Goal: Task Accomplishment & Management: Manage account settings

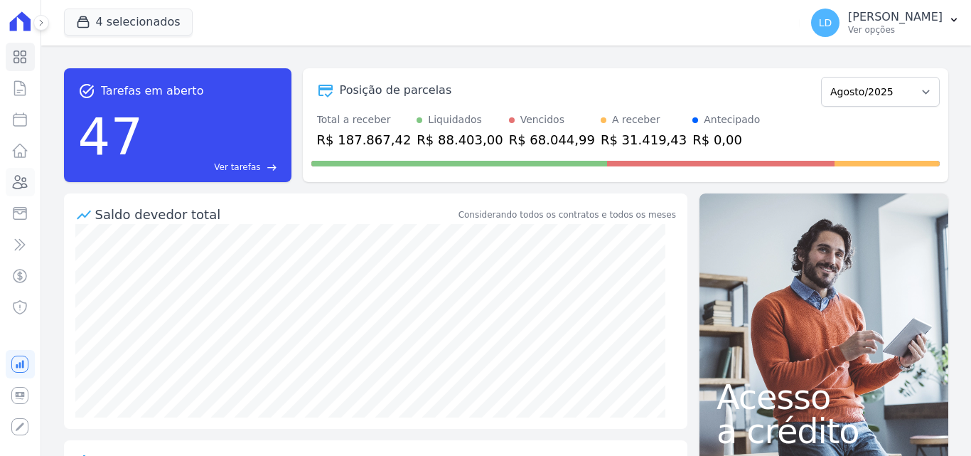
click at [20, 173] on icon at bounding box center [19, 181] width 17 height 17
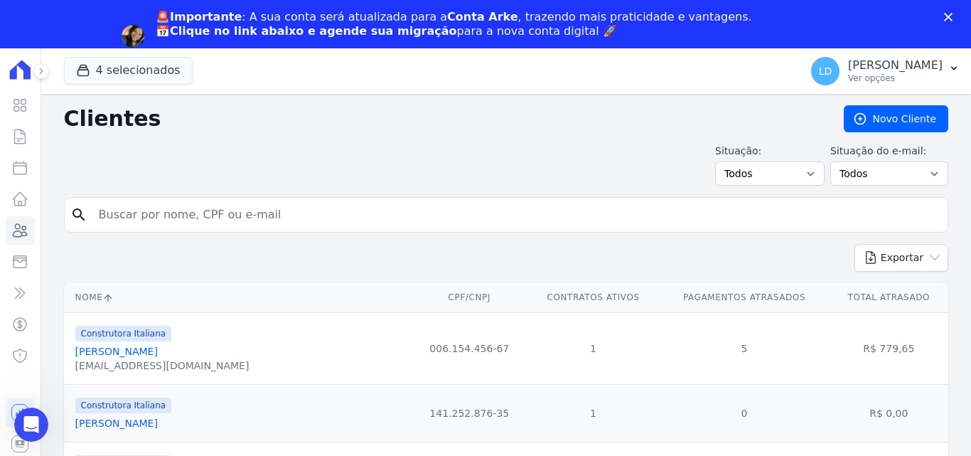
click at [186, 226] on input "search" at bounding box center [516, 214] width 852 height 28
type input "i"
type input "[PERSON_NAME]"
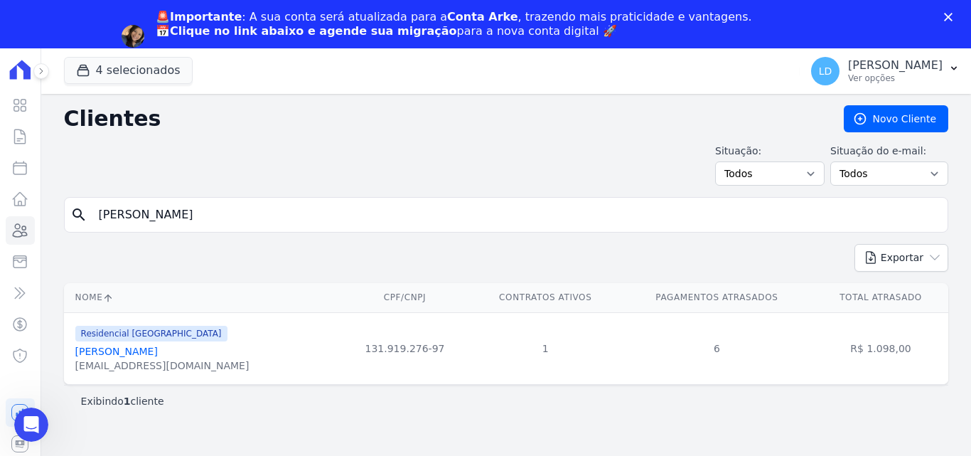
click at [158, 357] on link "[PERSON_NAME]" at bounding box center [116, 351] width 82 height 11
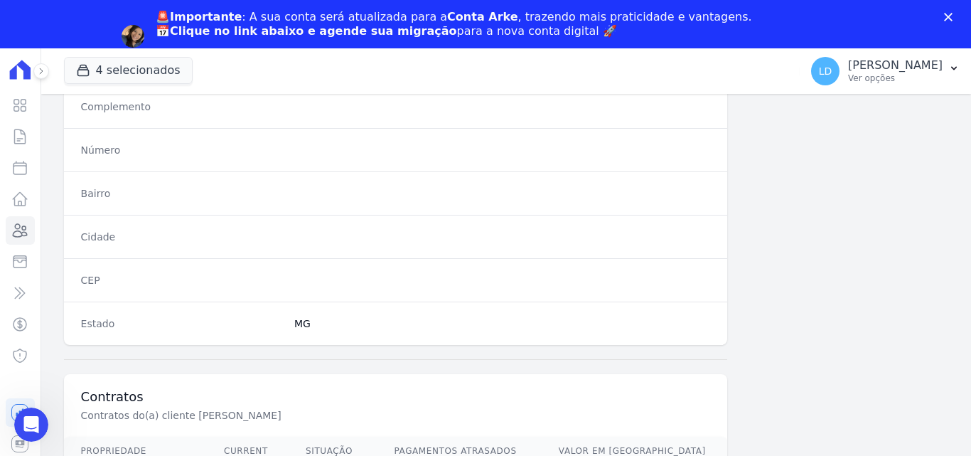
scroll to position [874, 0]
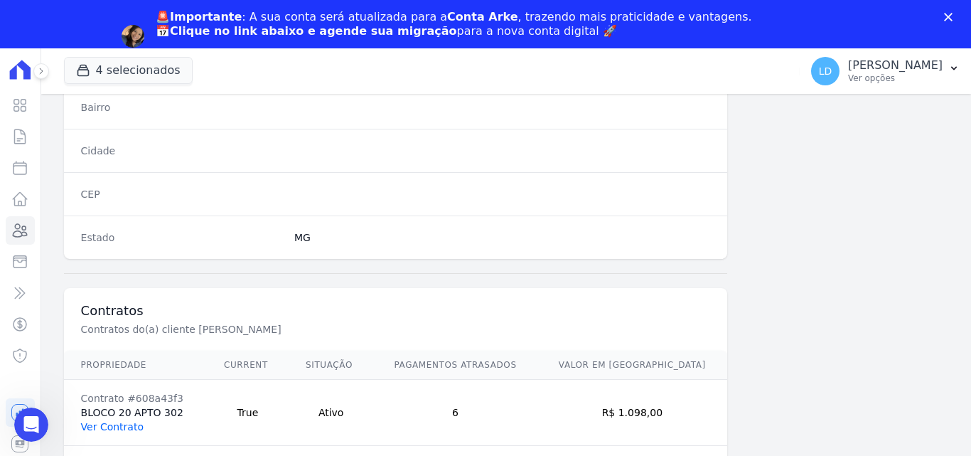
click at [122, 421] on link "Ver Contrato" at bounding box center [112, 426] width 63 height 11
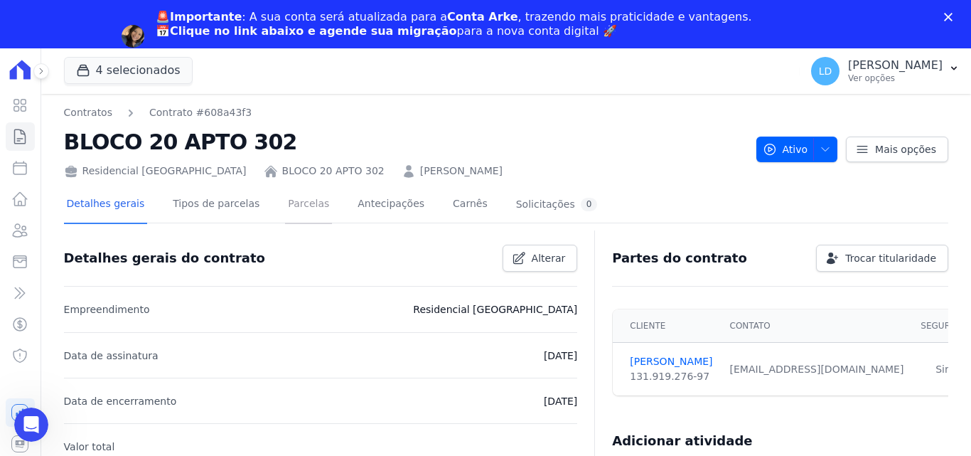
click at [285, 207] on link "Parcelas" at bounding box center [308, 205] width 47 height 38
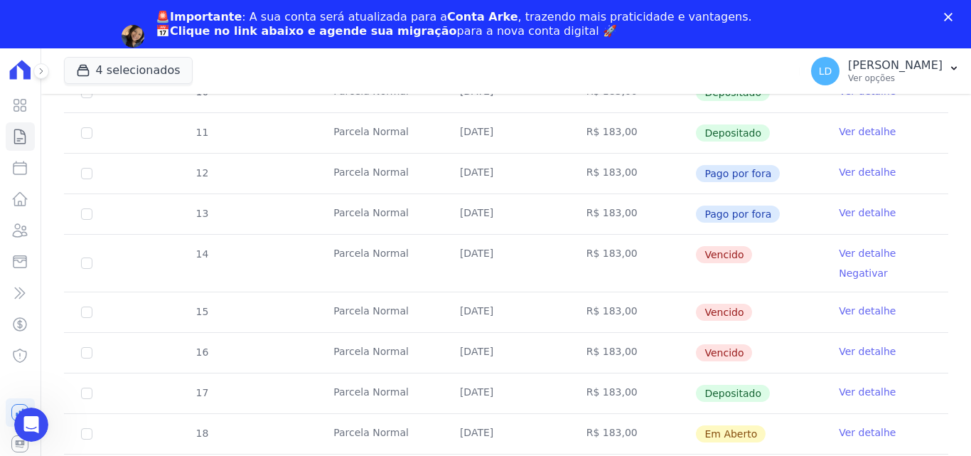
scroll to position [284, 0]
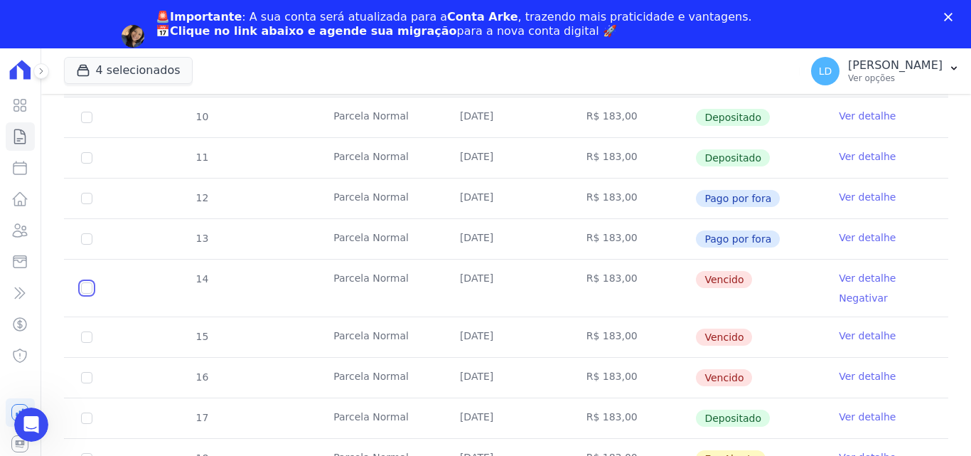
click at [90, 283] on input "checkbox" at bounding box center [86, 287] width 11 height 11
checkbox input "true"
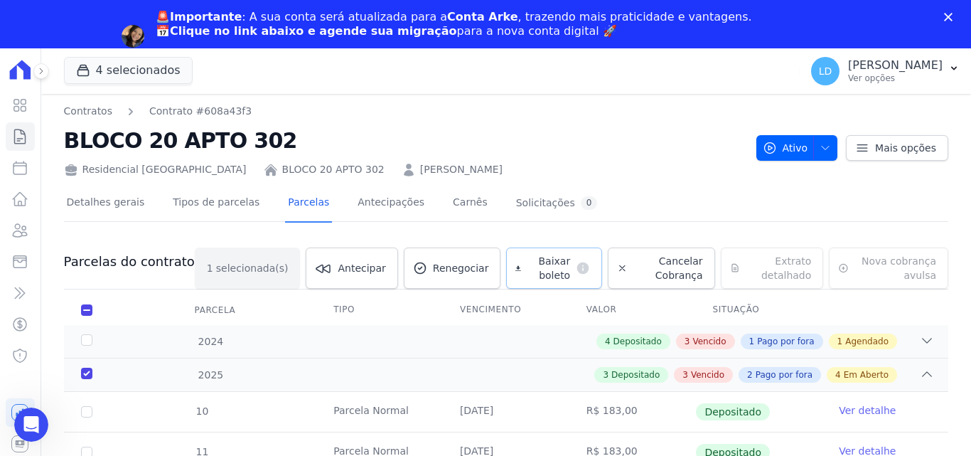
scroll to position [0, 0]
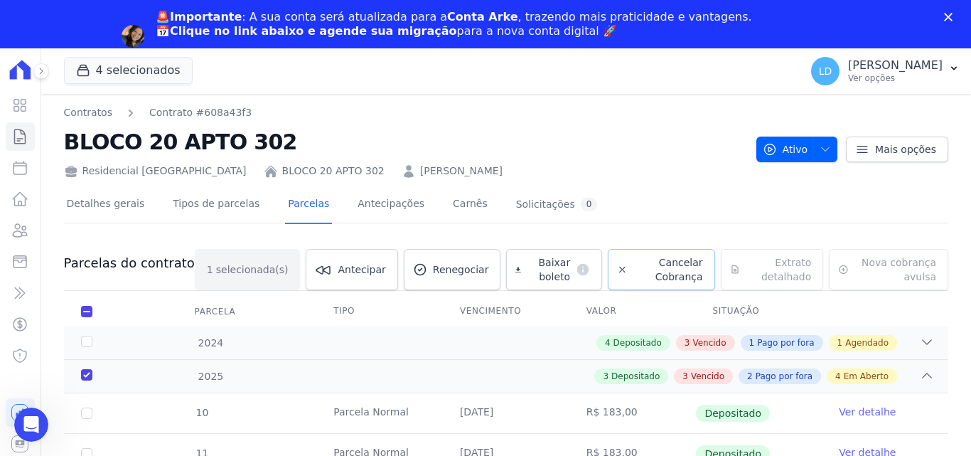
click at [617, 269] on icon at bounding box center [622, 269] width 11 height 14
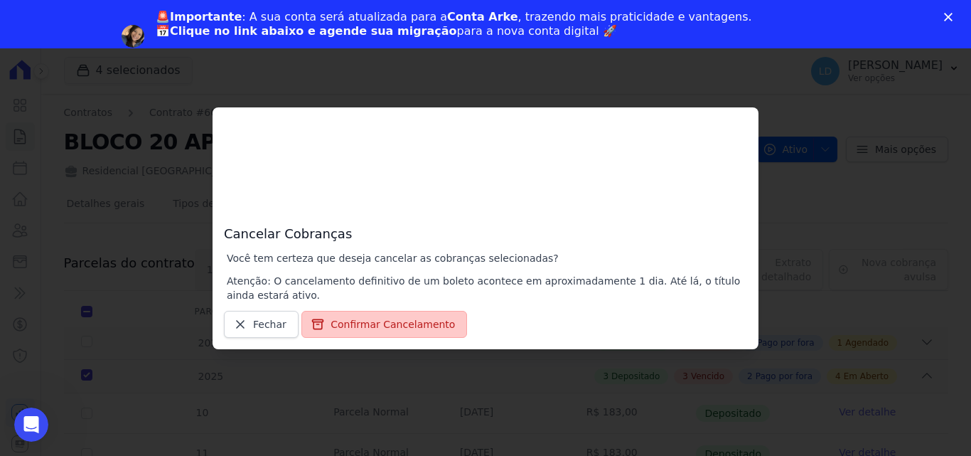
click at [393, 316] on button "Confirmar Cancelamento" at bounding box center [384, 324] width 166 height 27
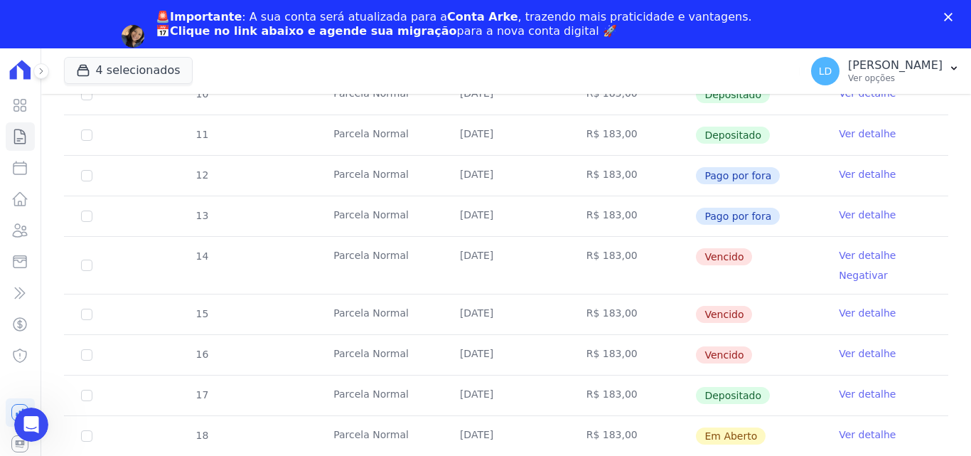
scroll to position [427, 0]
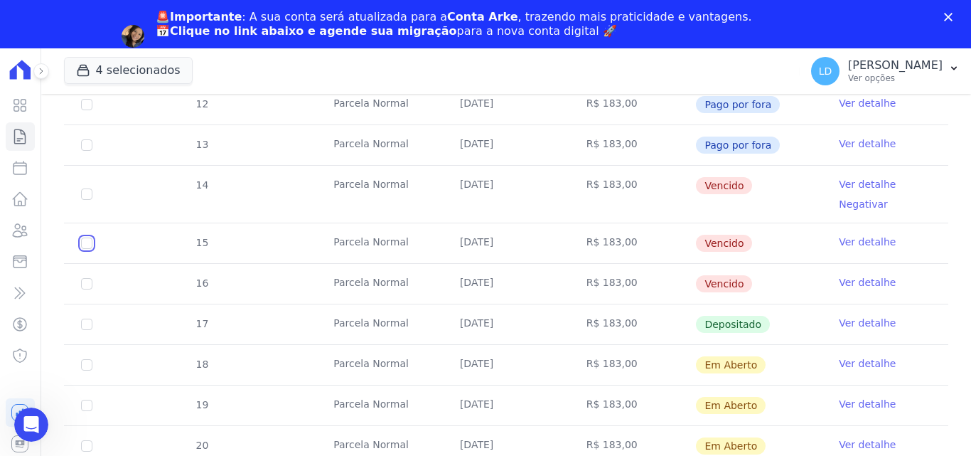
click at [88, 247] on input "checkbox" at bounding box center [86, 242] width 11 height 11
checkbox input "true"
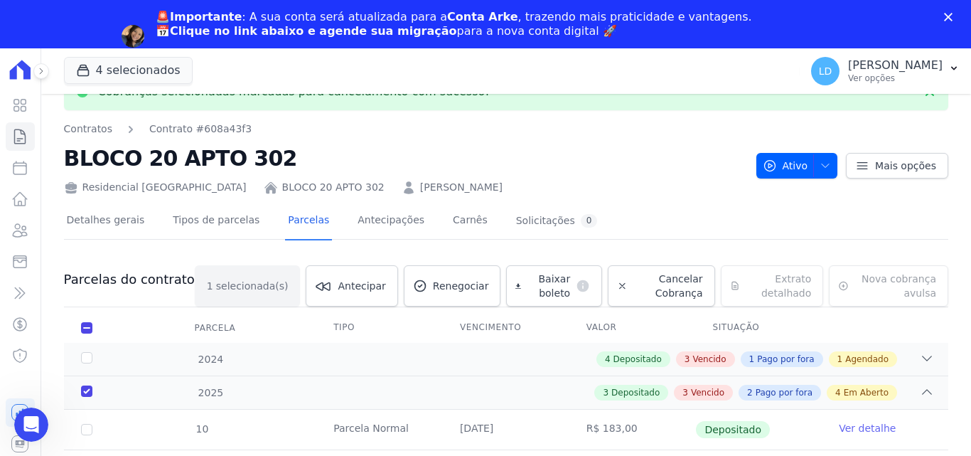
scroll to position [11, 0]
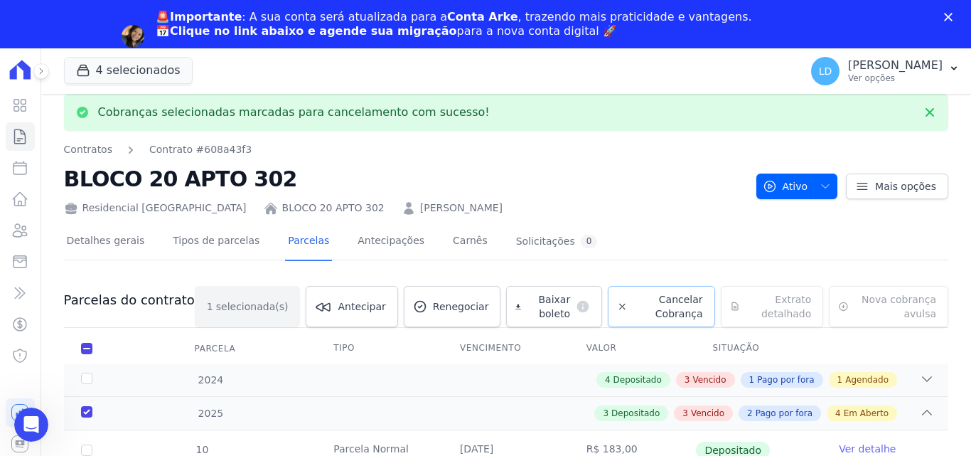
click at [633, 296] on span "Cancelar Cobrança" at bounding box center [668, 306] width 70 height 28
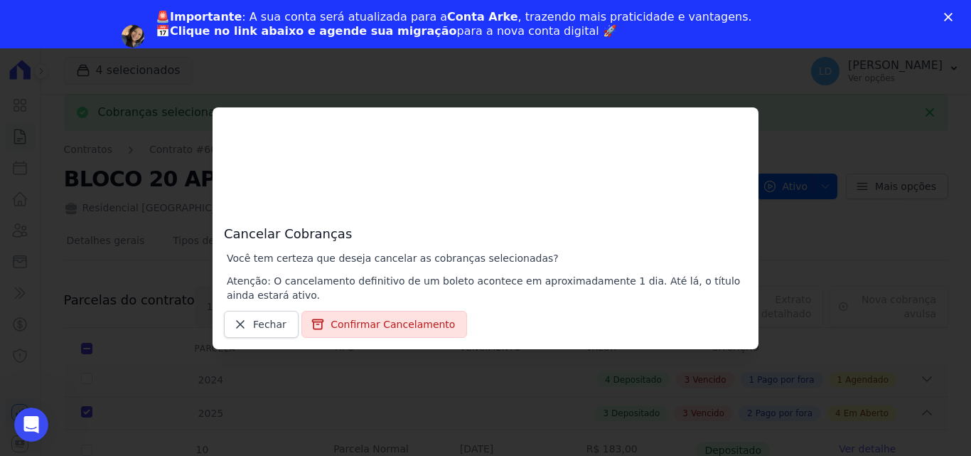
click at [375, 341] on div "Cancelar Cobranças Você tem certeza que deseja cancelar as cobranças selecionad…" at bounding box center [486, 228] width 546 height 242
click at [377, 330] on button "Confirmar Cancelamento" at bounding box center [384, 324] width 166 height 27
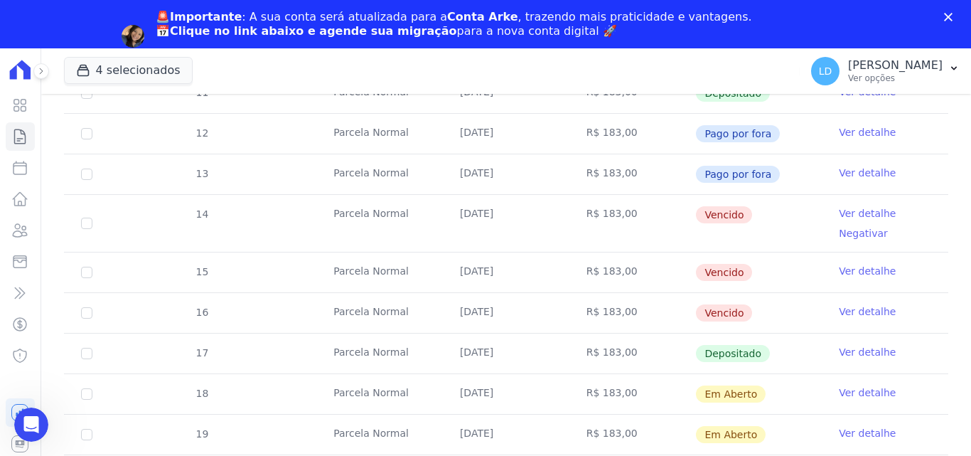
scroll to position [396, 0]
click at [91, 273] on input "checkbox" at bounding box center [86, 273] width 11 height 11
checkbox input "true"
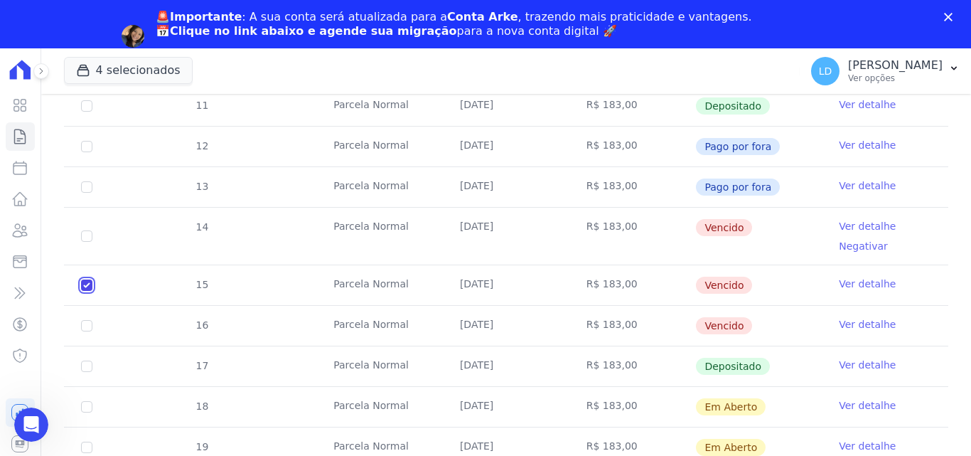
checkbox input "true"
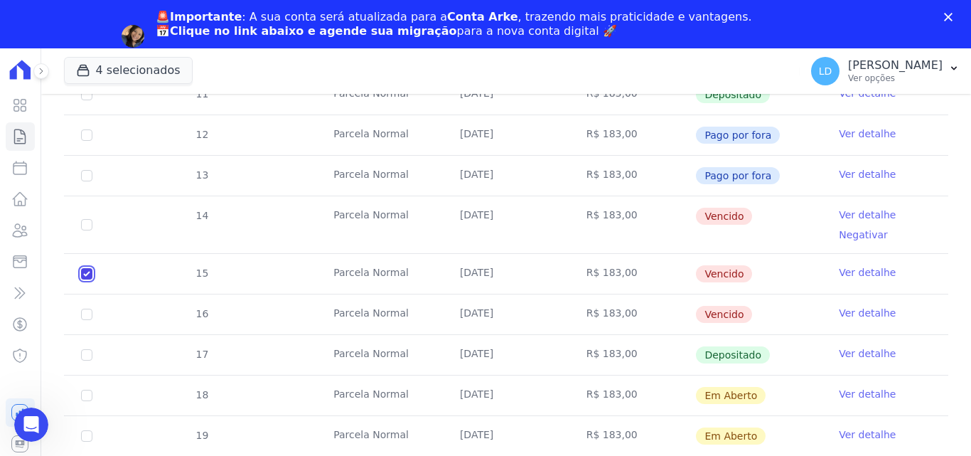
scroll to position [359, 0]
click at [89, 272] on input "checkbox" at bounding box center [86, 273] width 11 height 11
checkbox input "false"
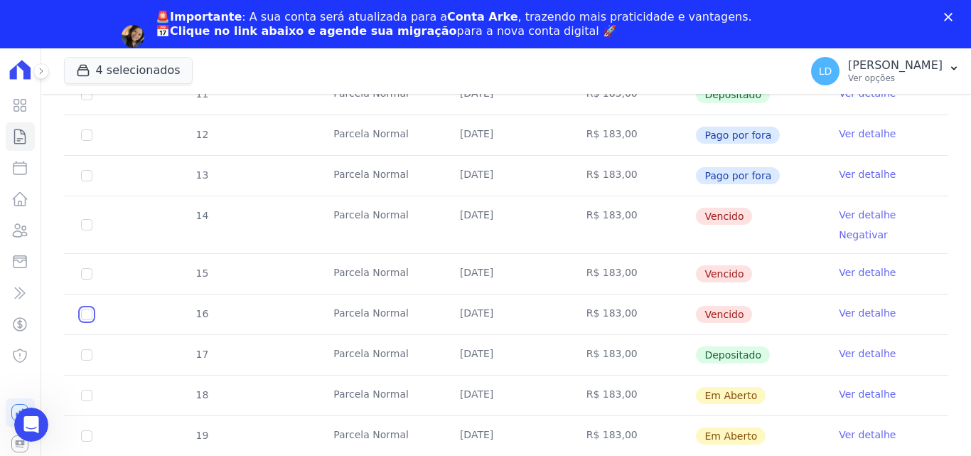
drag, startPoint x: 87, startPoint y: 314, endPoint x: 106, endPoint y: 311, distance: 18.8
click at [88, 314] on input "checkbox" at bounding box center [86, 314] width 11 height 11
checkbox input "true"
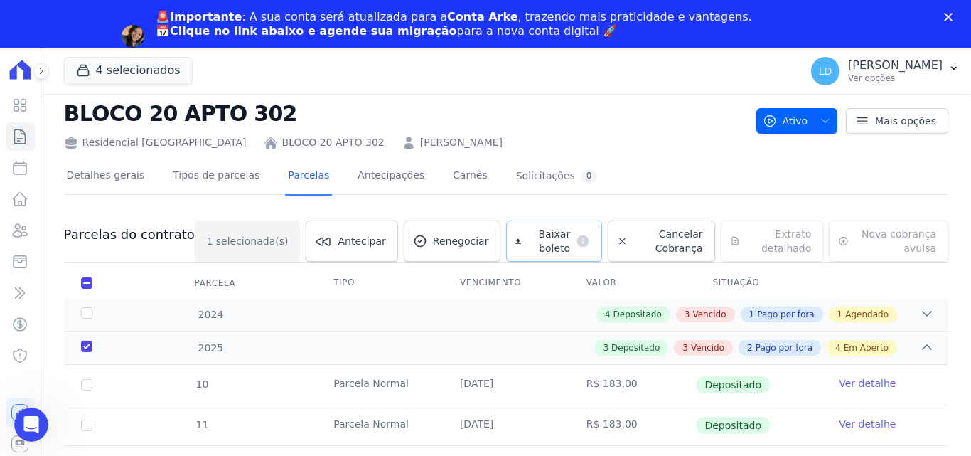
scroll to position [4, 0]
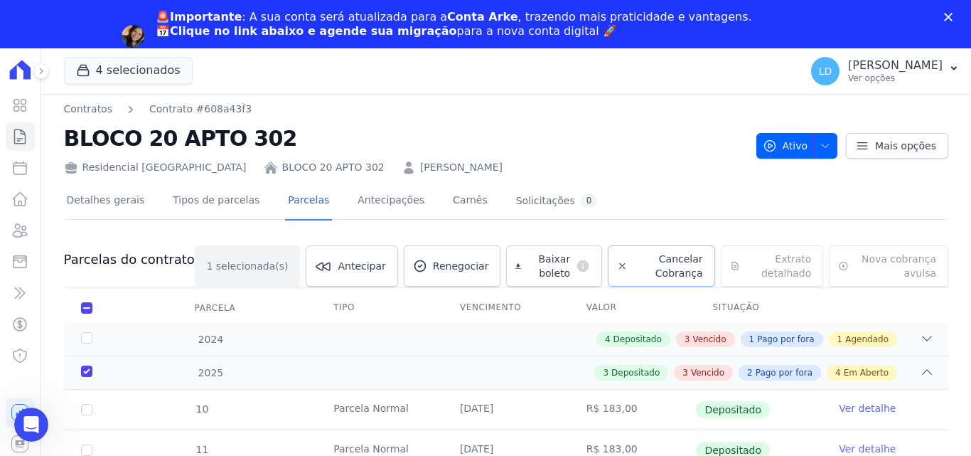
click at [617, 265] on icon at bounding box center [622, 266] width 11 height 14
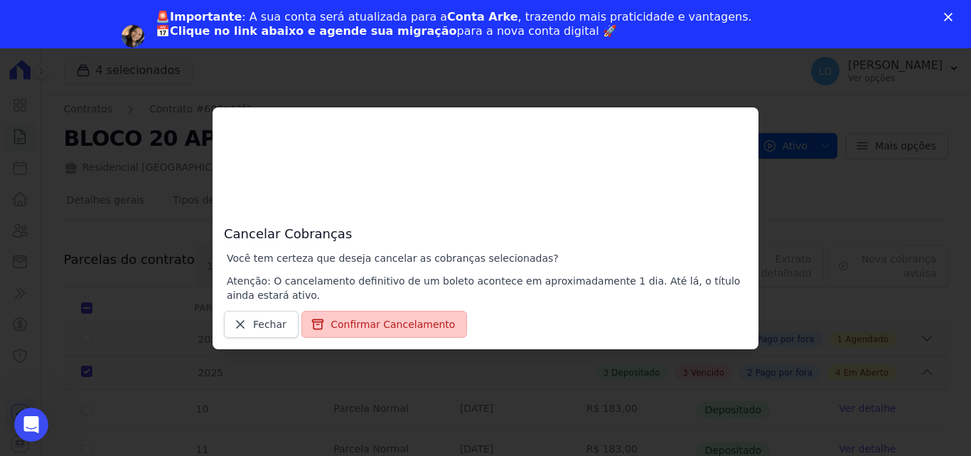
click at [373, 318] on button "Confirmar Cancelamento" at bounding box center [384, 324] width 166 height 27
click at [378, 326] on button "Confirmar Cancelamento" at bounding box center [384, 324] width 166 height 27
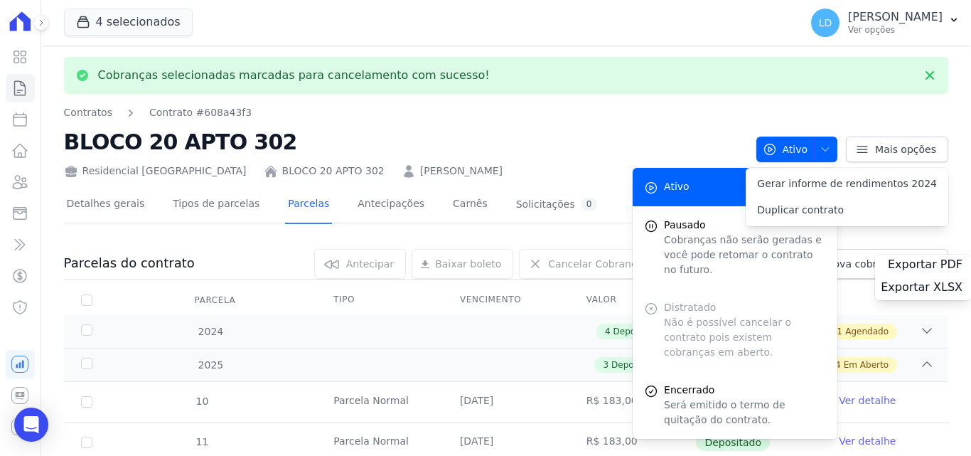
click at [378, 328] on div "4 Depositado 3 Vencido 1 Pago por fora 1 Agendado" at bounding box center [549, 331] width 770 height 16
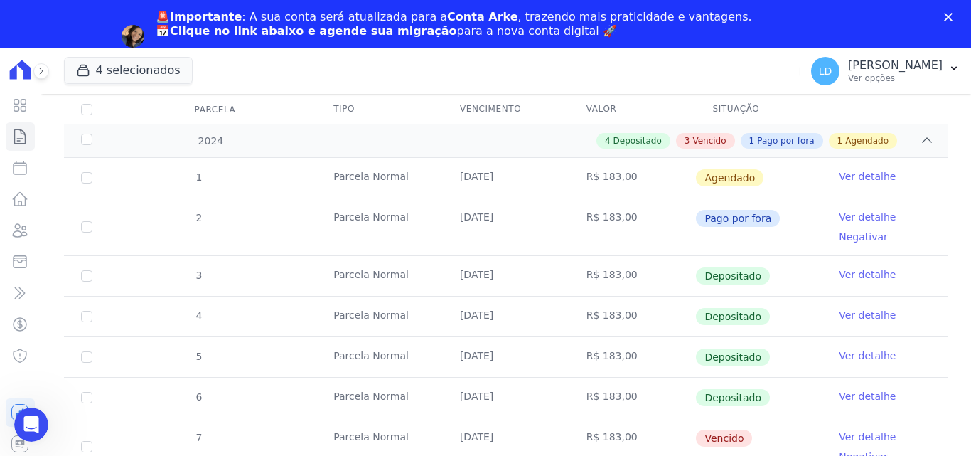
scroll to position [165, 0]
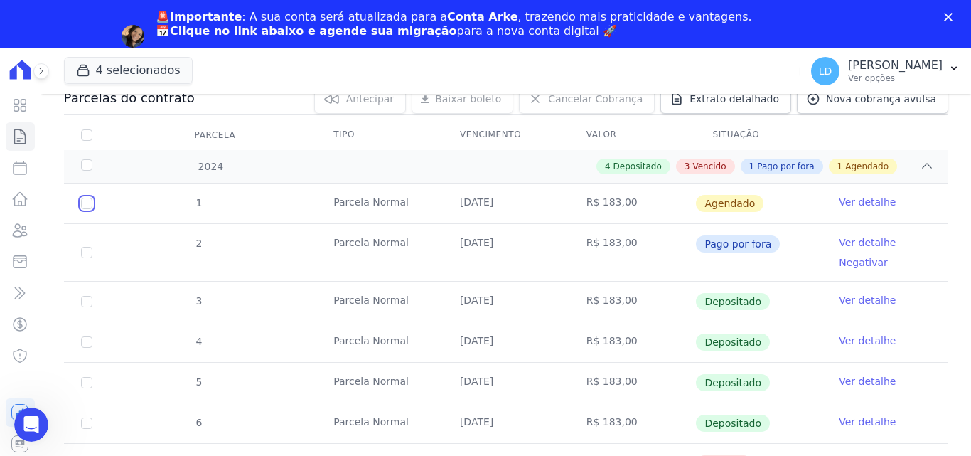
click at [87, 203] on input "checkbox" at bounding box center [86, 203] width 11 height 11
checkbox input "true"
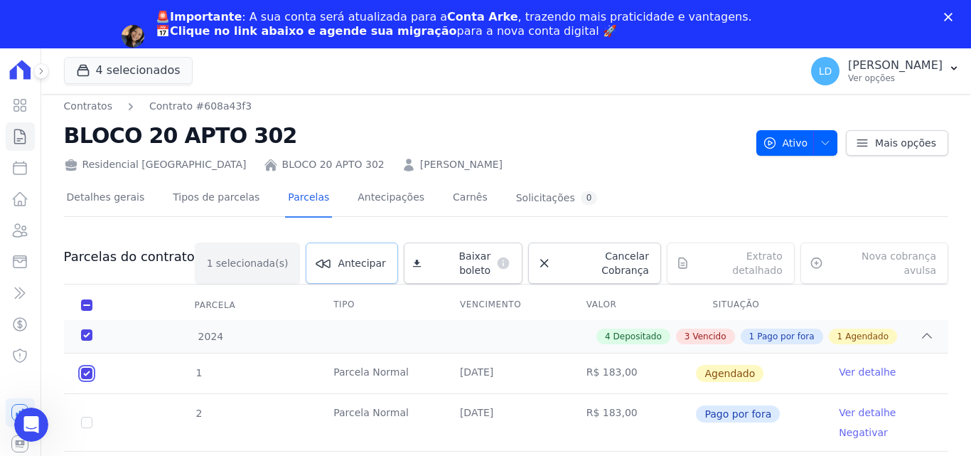
scroll to position [0, 0]
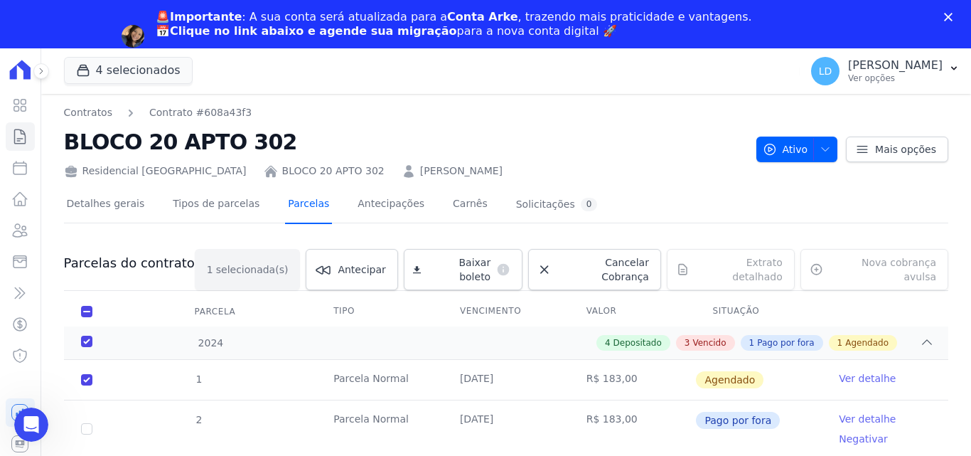
click at [285, 197] on link "Parcelas" at bounding box center [308, 205] width 47 height 38
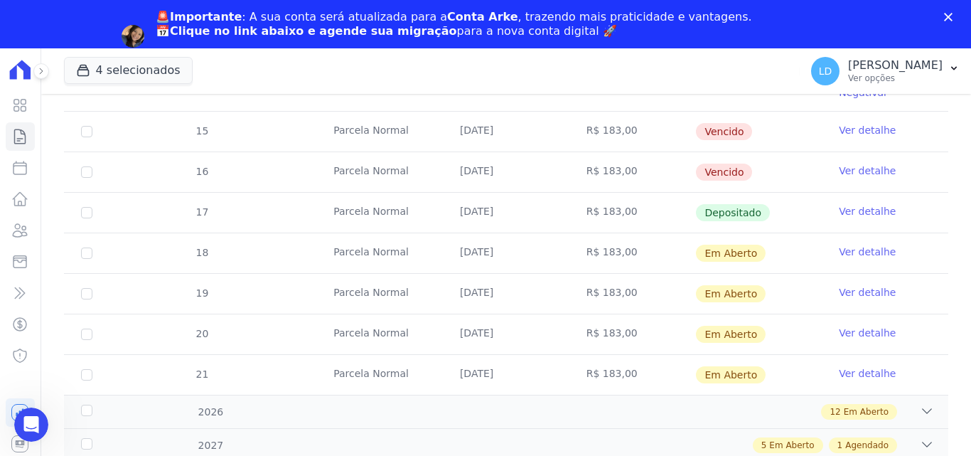
scroll to position [348, 0]
